Goal: Information Seeking & Learning: Learn about a topic

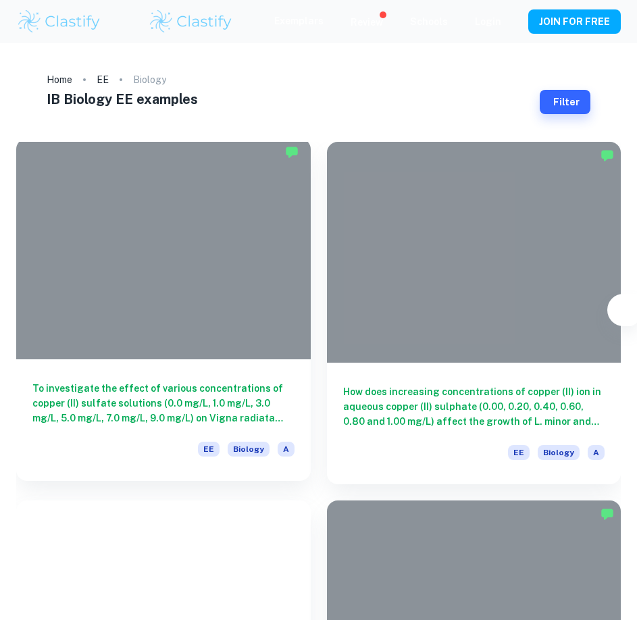
type input "Biology"
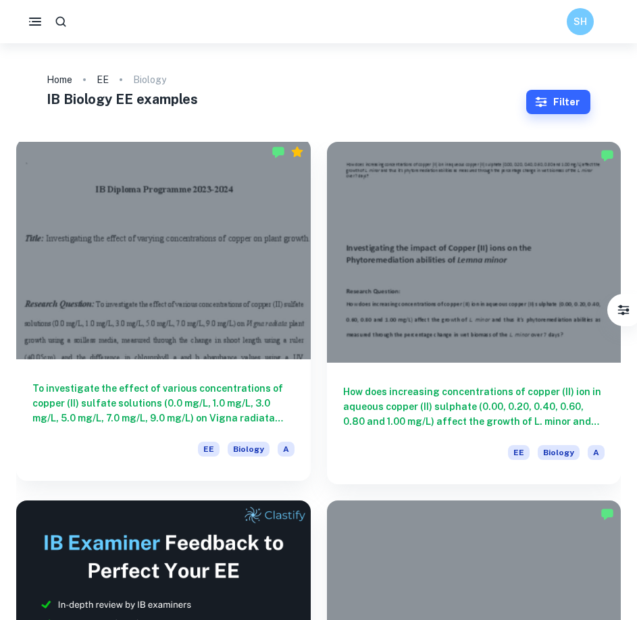
click at [256, 236] on div at bounding box center [163, 248] width 294 height 221
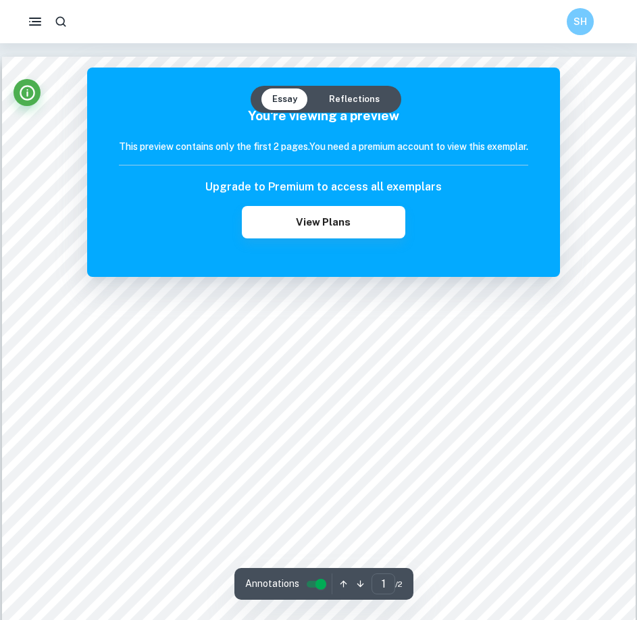
click at [331, 134] on div "You're viewing a preview This preview contains only the first 2 pages. You need…" at bounding box center [323, 172] width 409 height 132
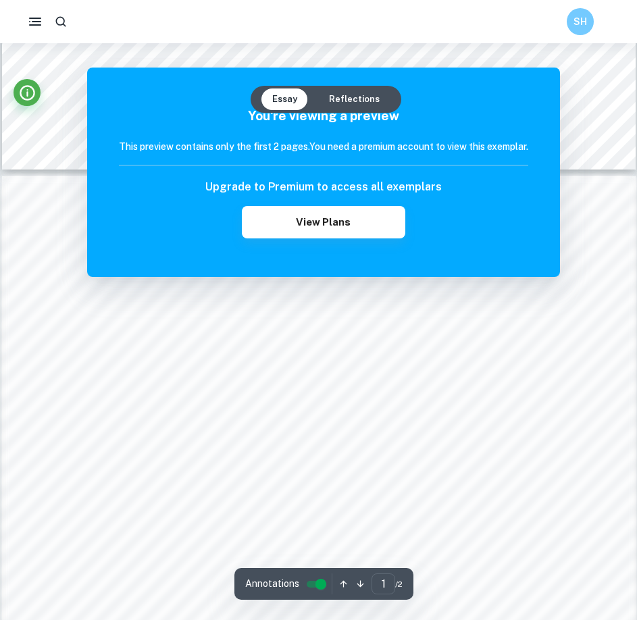
scroll to position [540, 0]
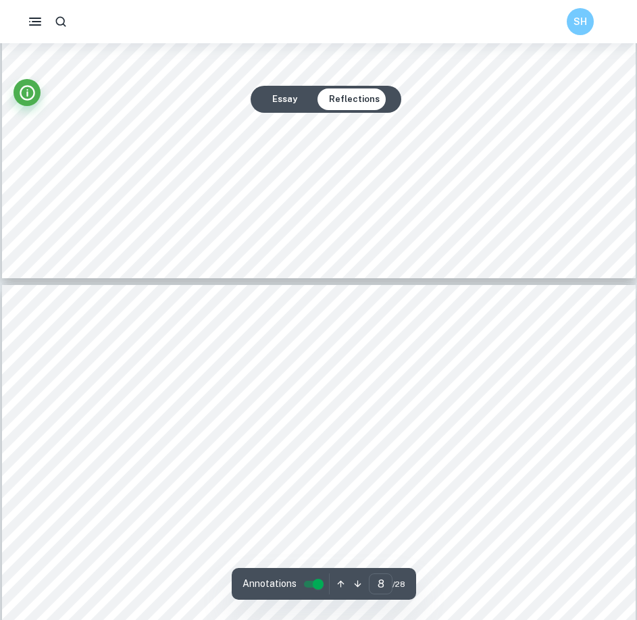
scroll to position [560, 0]
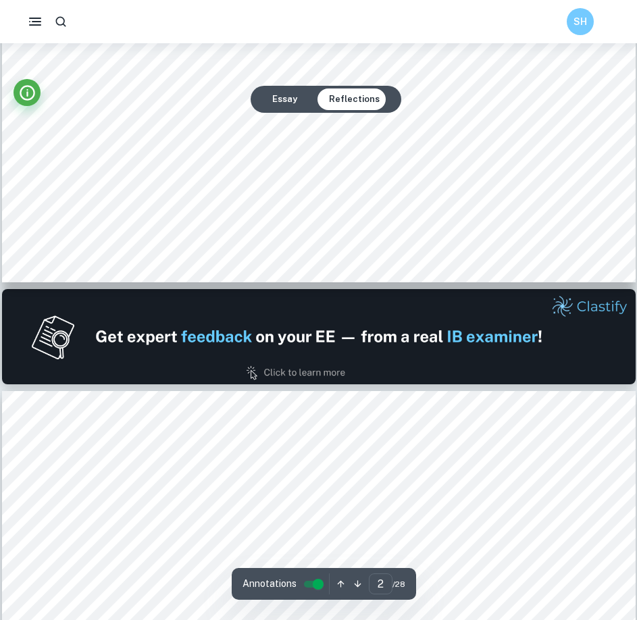
type input "1"
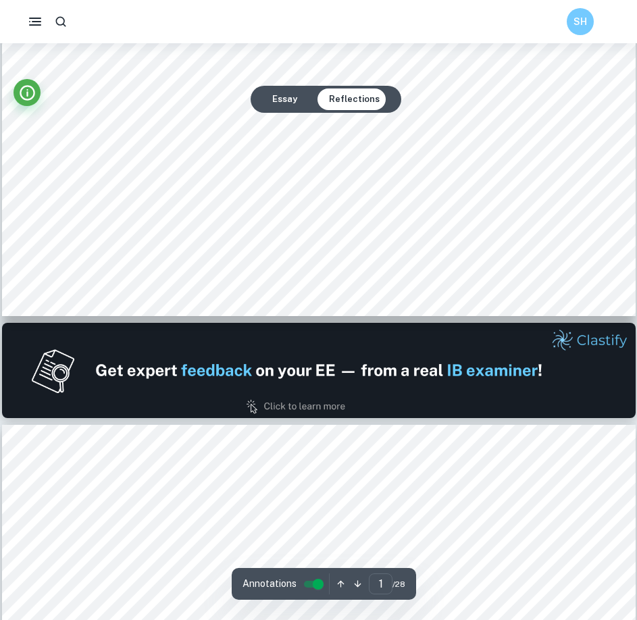
scroll to position [0, 0]
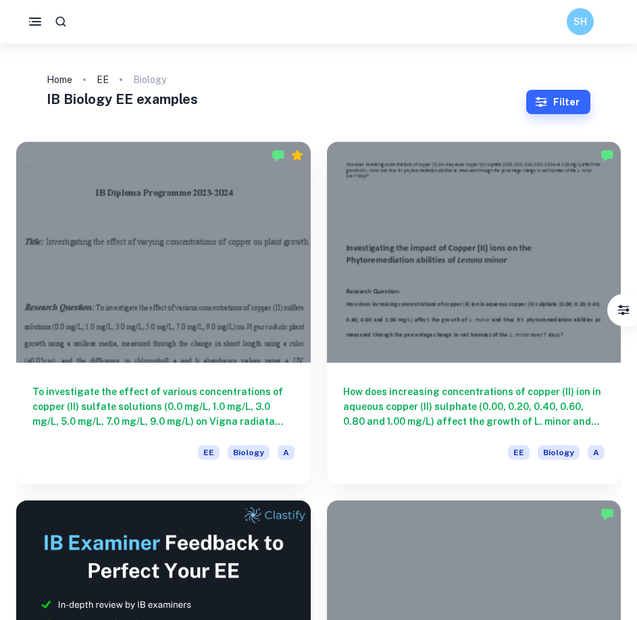
scroll to position [270, 0]
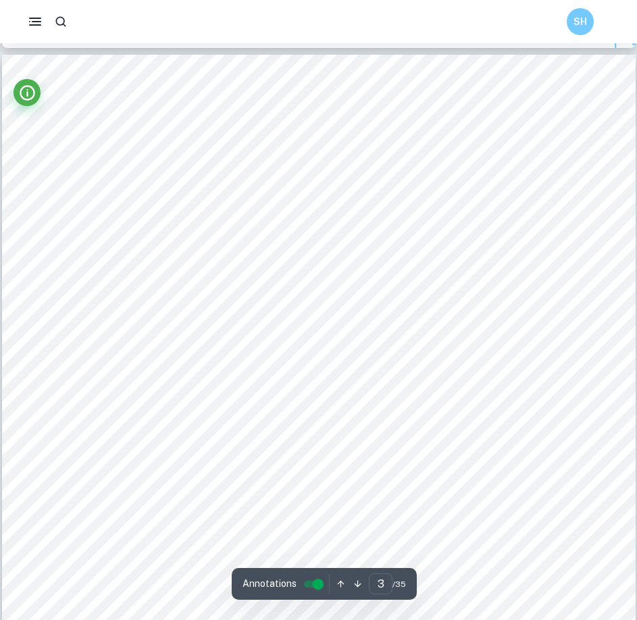
scroll to position [1790, 0]
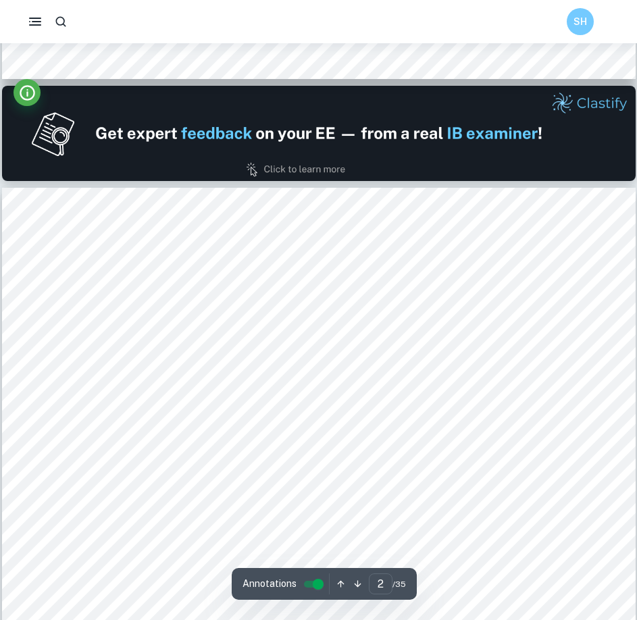
type input "1"
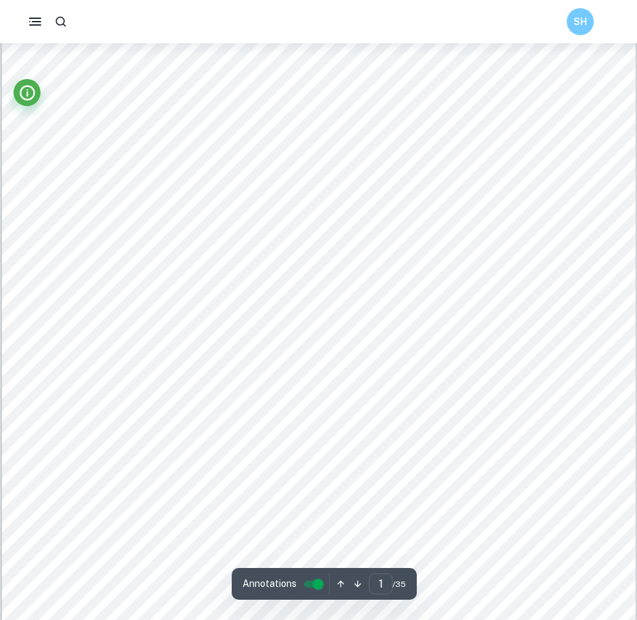
scroll to position [102, 0]
